Goal: Information Seeking & Learning: Compare options

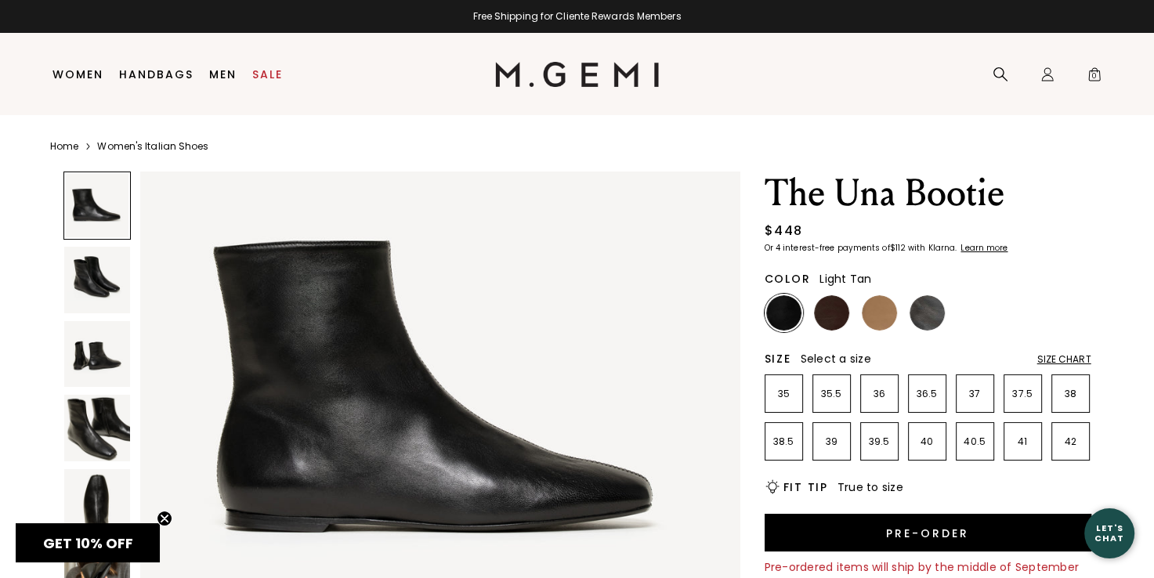
click at [878, 315] on img at bounding box center [879, 312] width 35 height 35
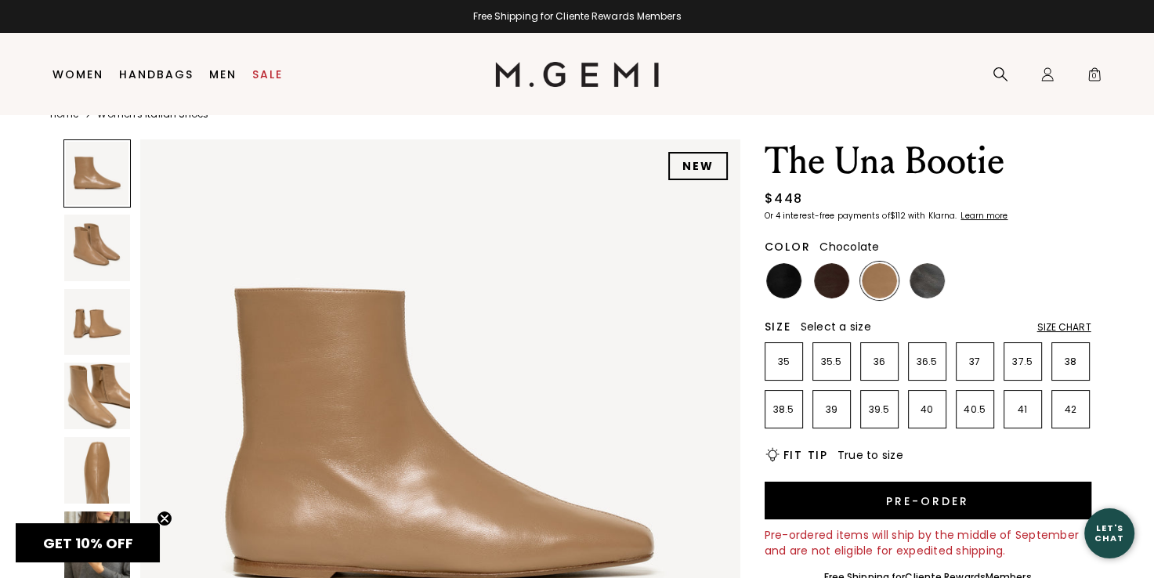
scroll to position [33, 0]
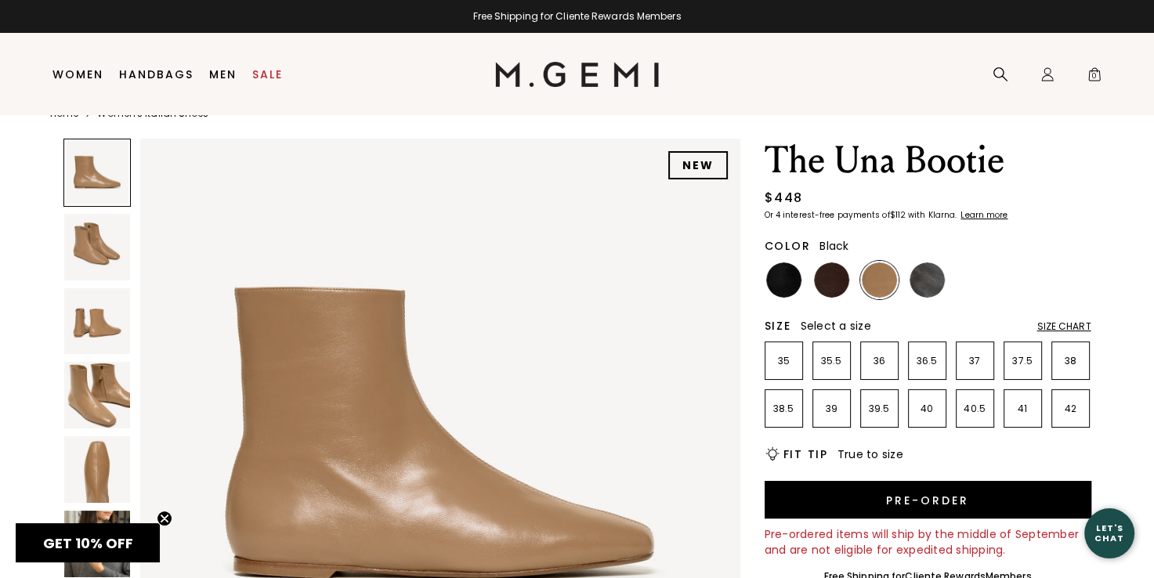
click at [782, 274] on img at bounding box center [783, 279] width 35 height 35
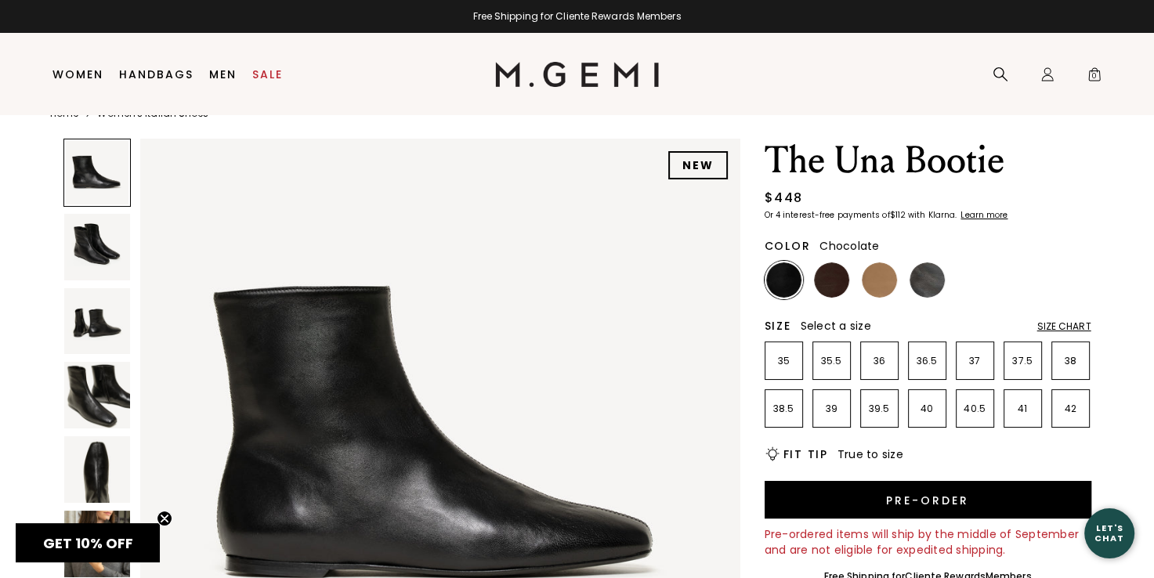
click at [834, 288] on img at bounding box center [831, 279] width 35 height 35
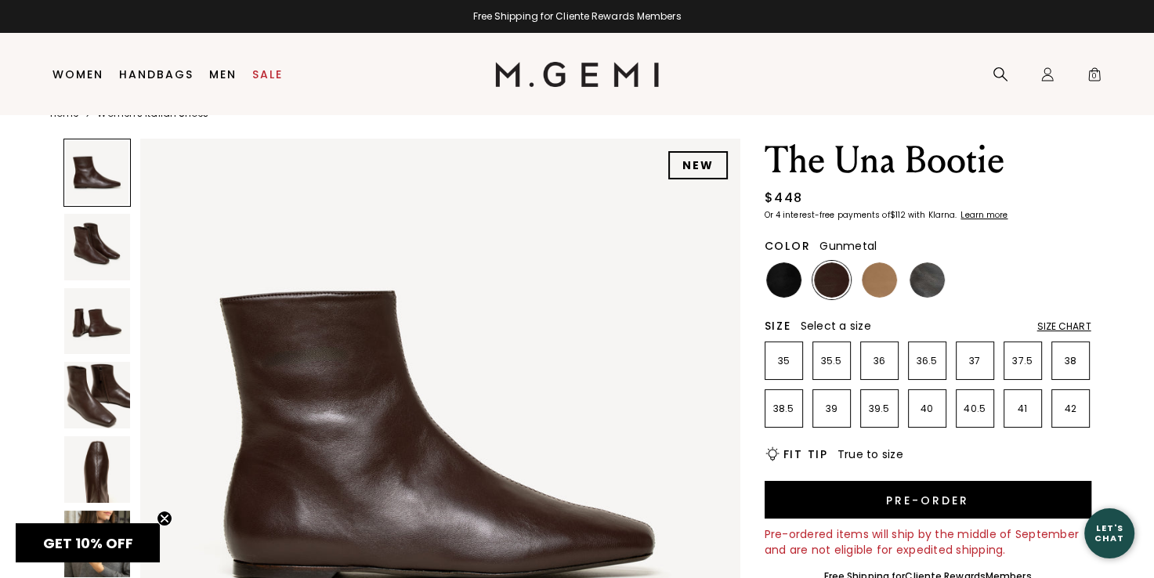
click at [931, 281] on img at bounding box center [927, 279] width 35 height 35
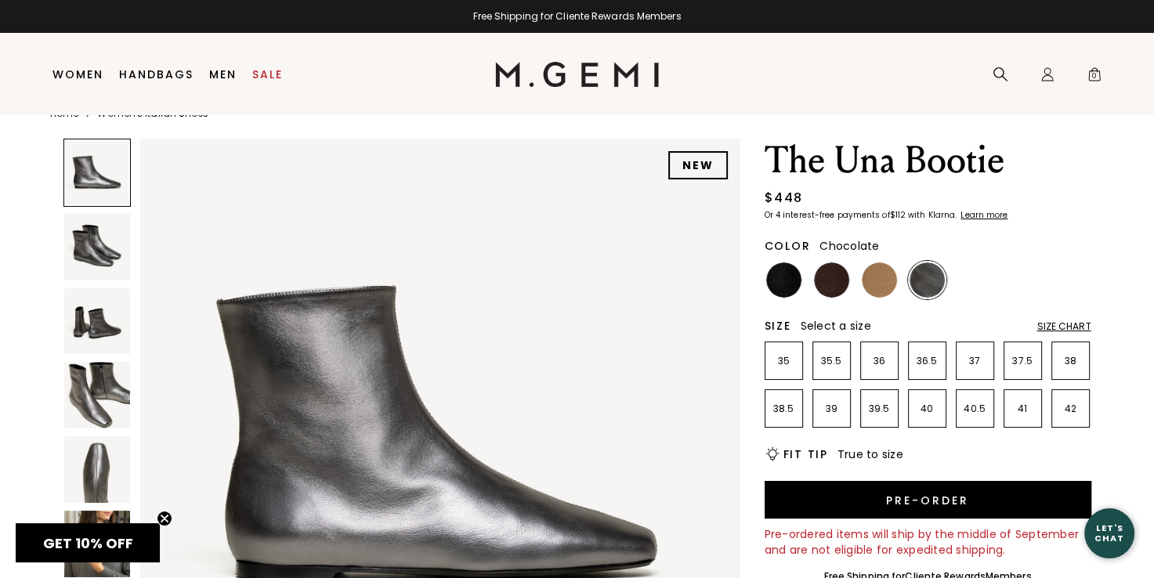
click at [826, 273] on img at bounding box center [831, 279] width 35 height 35
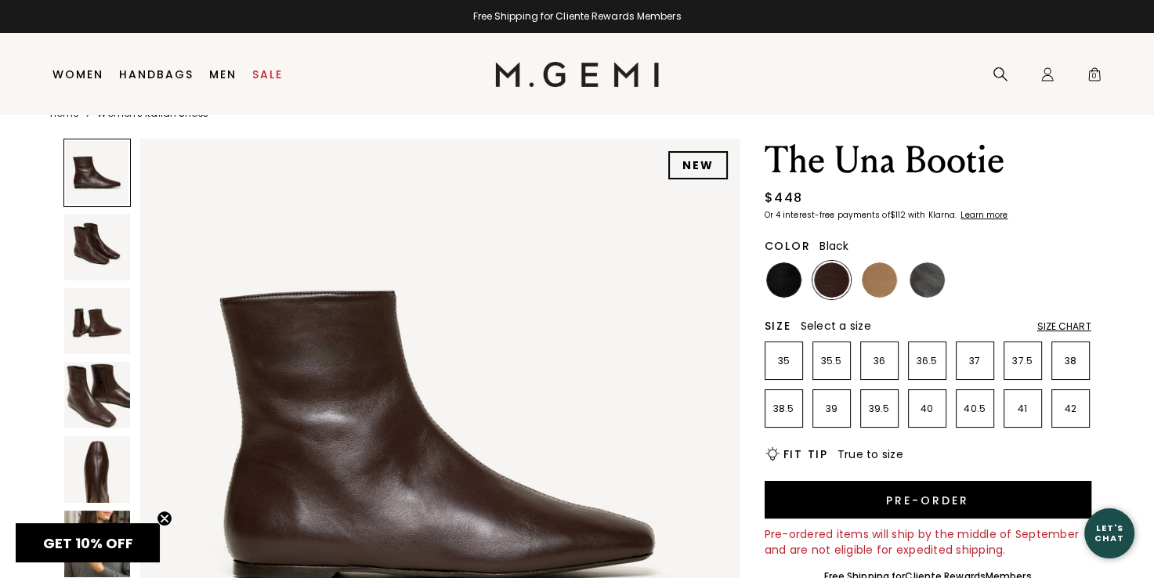
click at [772, 280] on img at bounding box center [783, 279] width 35 height 35
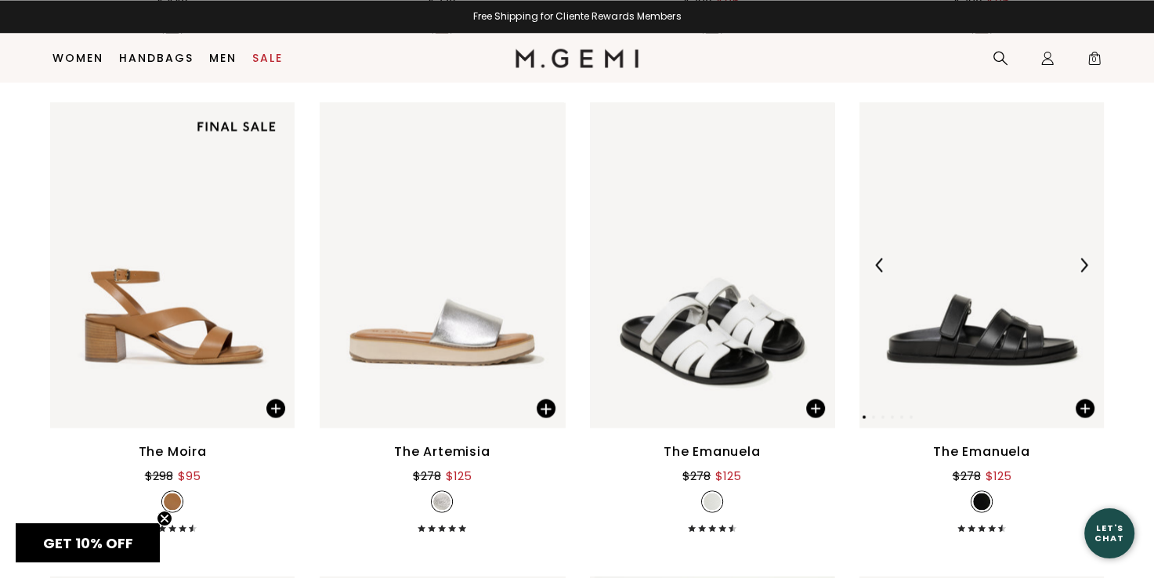
scroll to position [20178, 0]
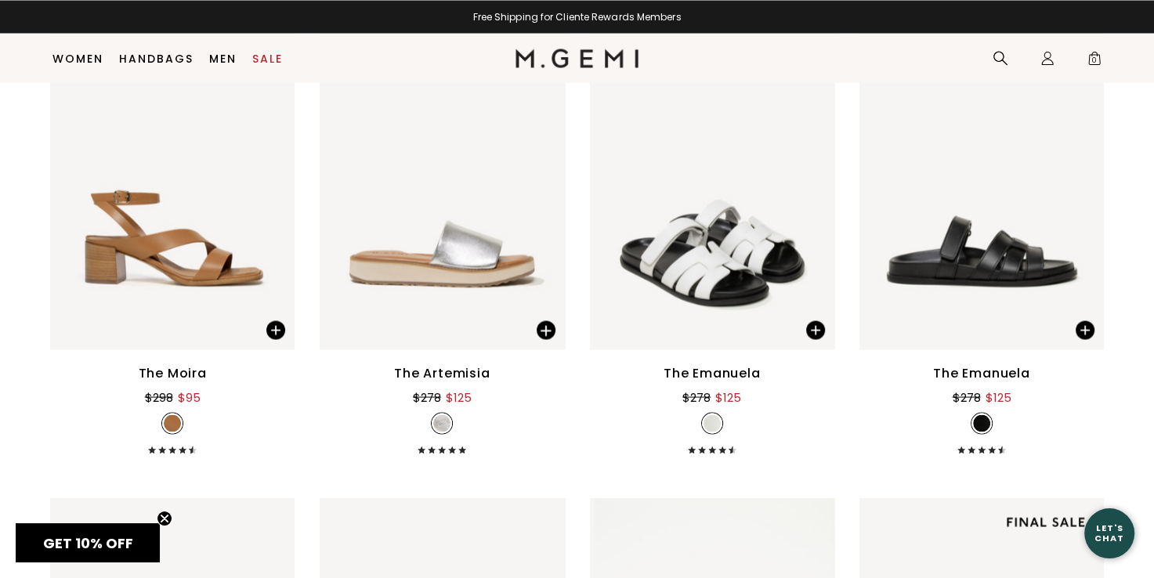
click at [689, 378] on div "The Emanuela" at bounding box center [712, 372] width 97 height 19
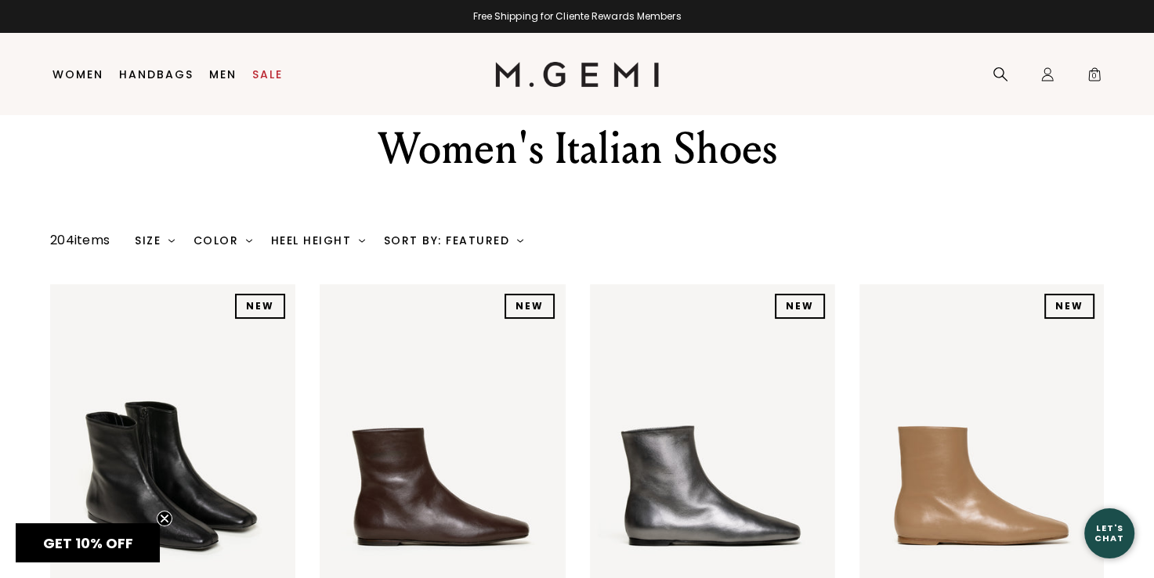
scroll to position [0, 0]
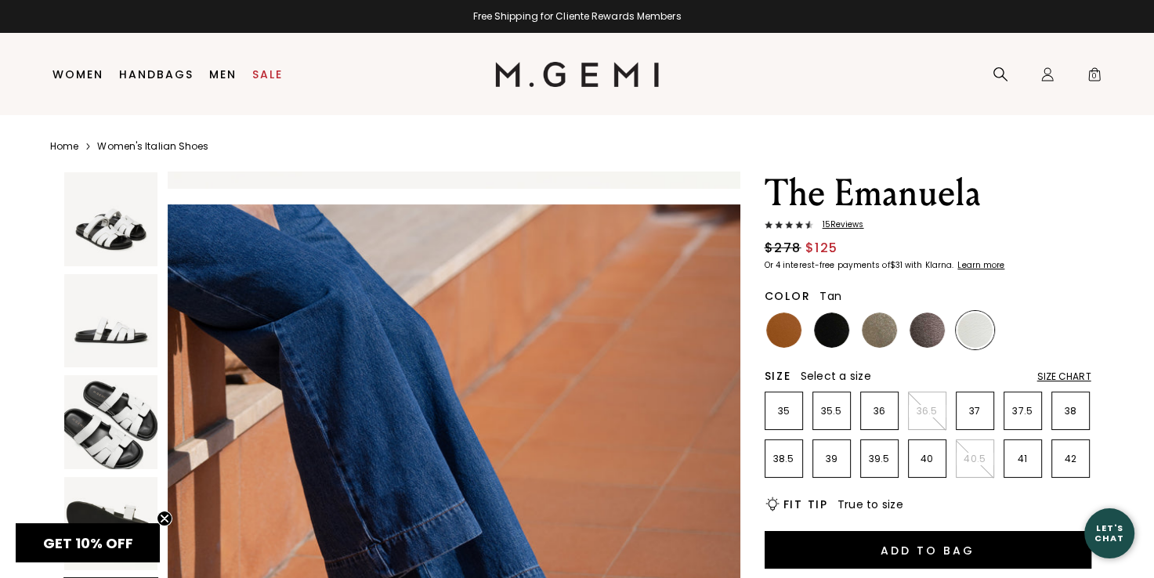
click at [780, 338] on img at bounding box center [783, 330] width 35 height 35
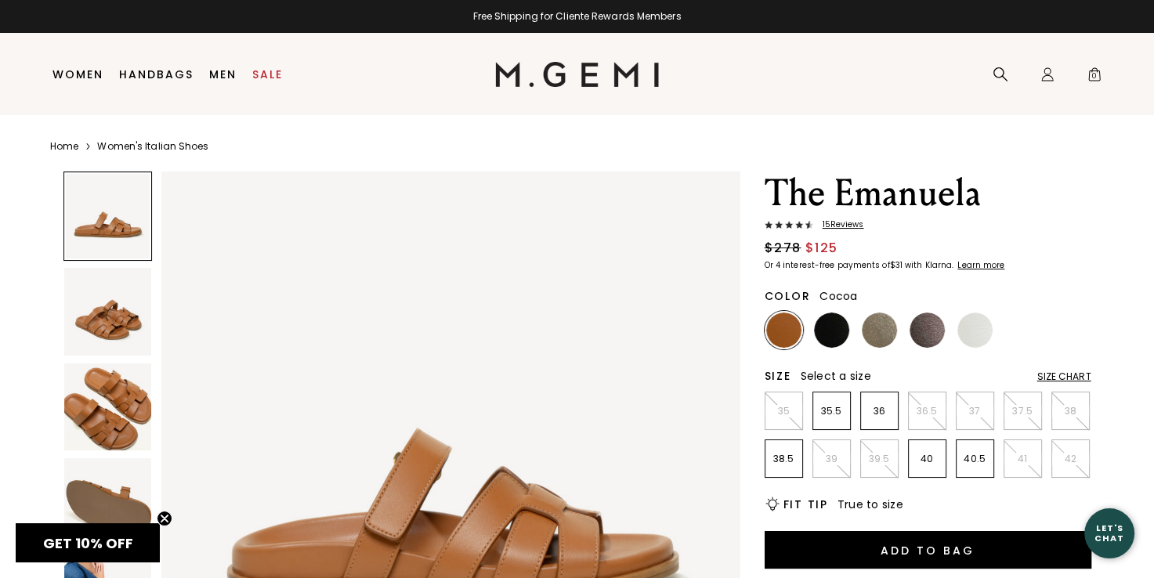
click at [935, 330] on img at bounding box center [927, 330] width 35 height 35
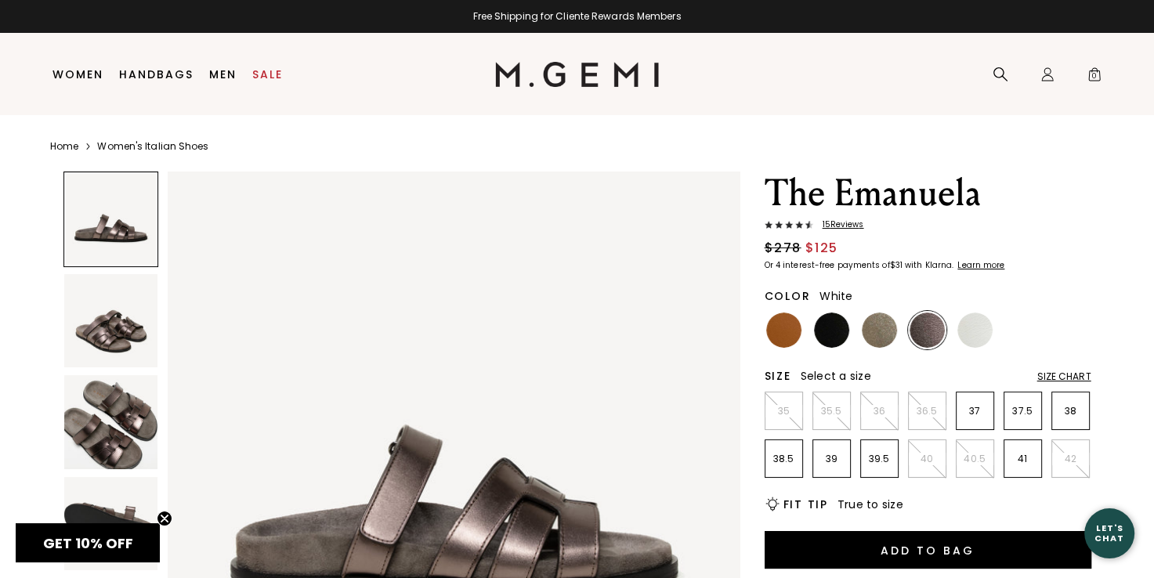
click at [985, 327] on img at bounding box center [974, 330] width 35 height 35
